Goal: Check status: Check status

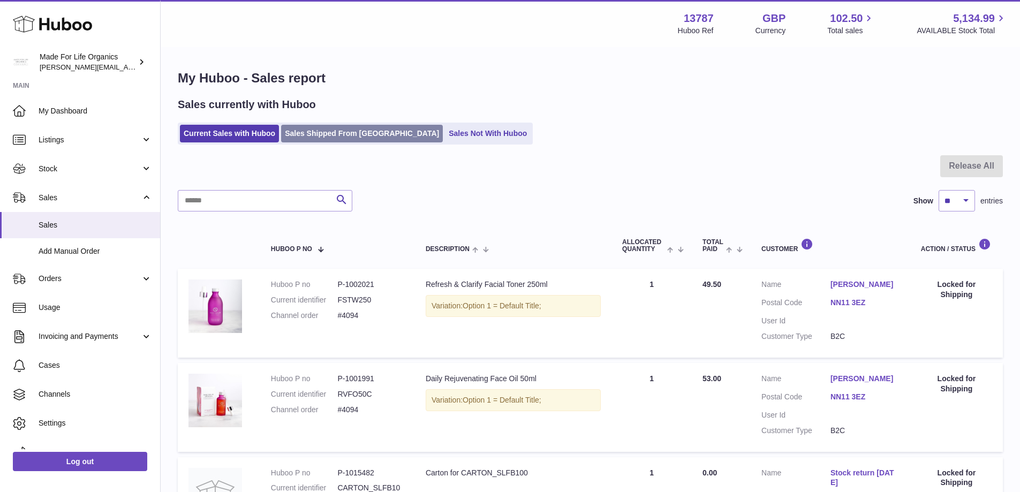
click at [320, 128] on link "Sales Shipped From Huboo" at bounding box center [362, 134] width 162 height 18
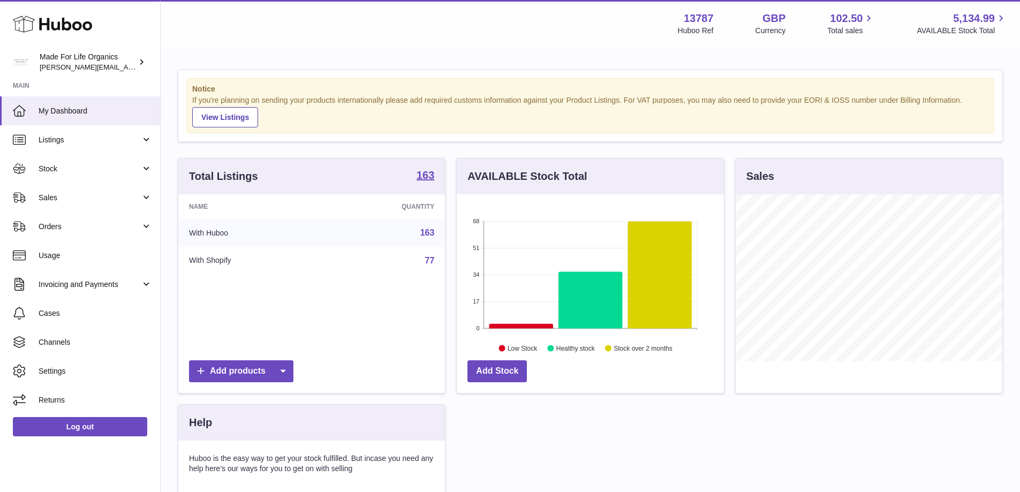
scroll to position [167, 267]
click at [66, 200] on span "Sales" at bounding box center [90, 198] width 102 height 10
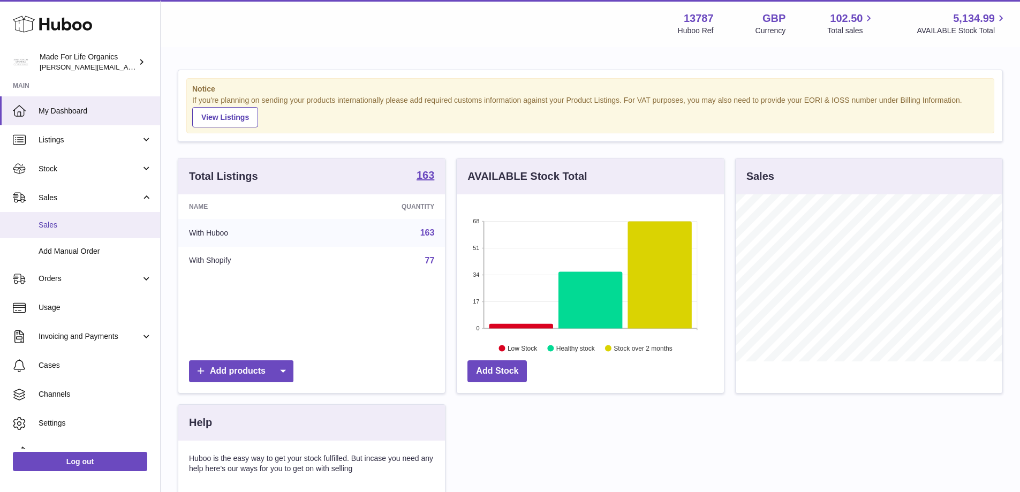
click at [63, 231] on link "Sales" at bounding box center [80, 225] width 160 height 26
